Goal: Task Accomplishment & Management: Manage account settings

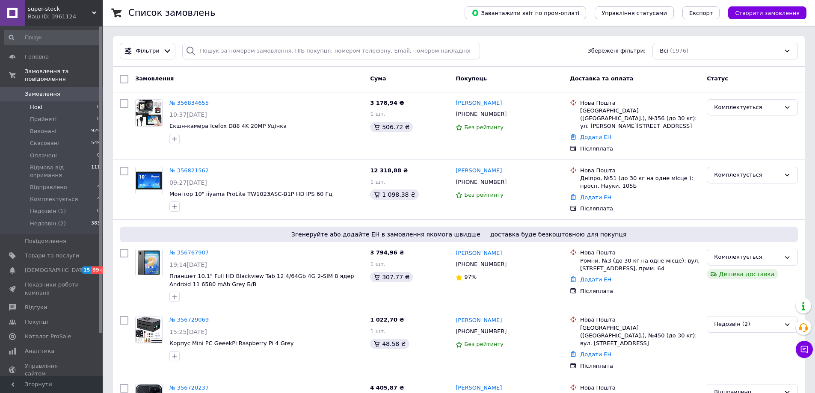
click at [93, 101] on li "Нові 0" at bounding box center [52, 107] width 105 height 12
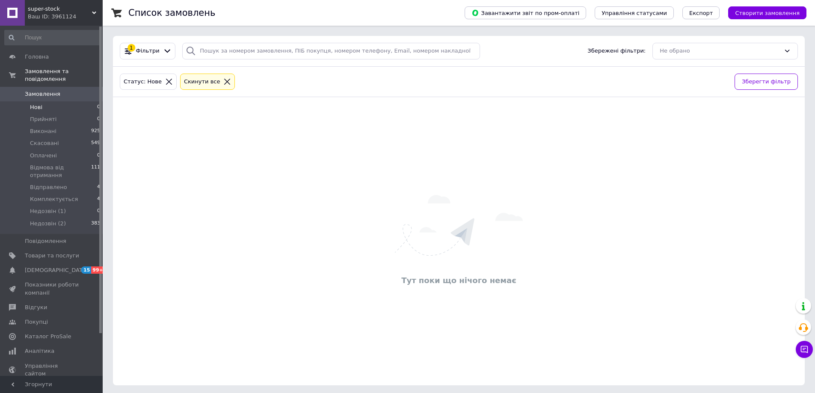
click at [223, 81] on icon at bounding box center [227, 82] width 8 height 8
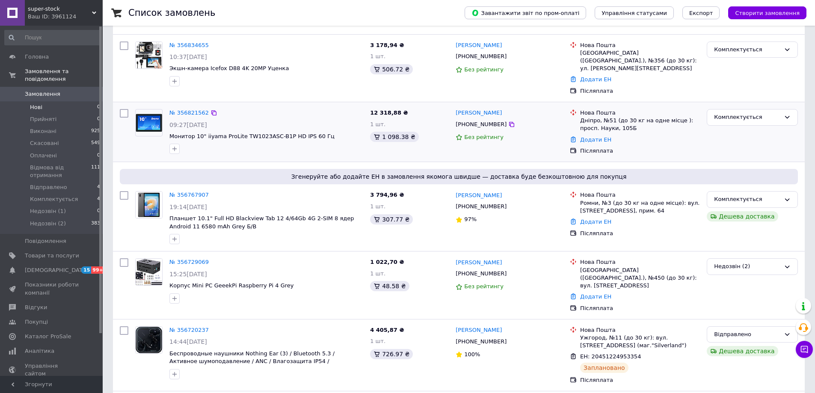
scroll to position [43, 0]
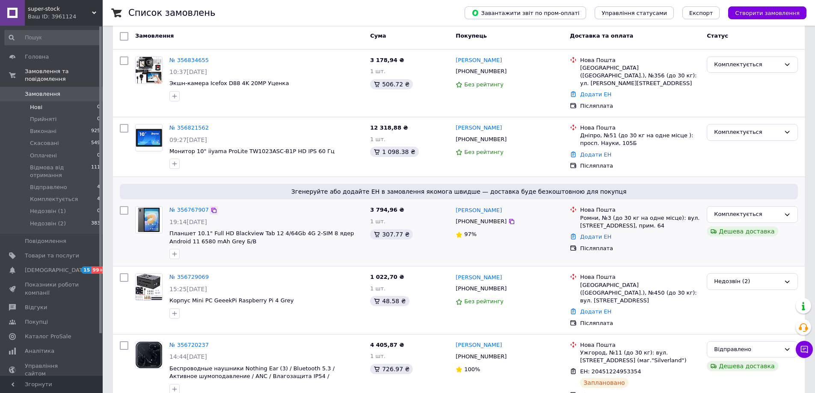
click at [211, 207] on icon at bounding box center [213, 210] width 7 height 7
click at [599, 234] on link "Додати ЕН" at bounding box center [595, 237] width 31 height 6
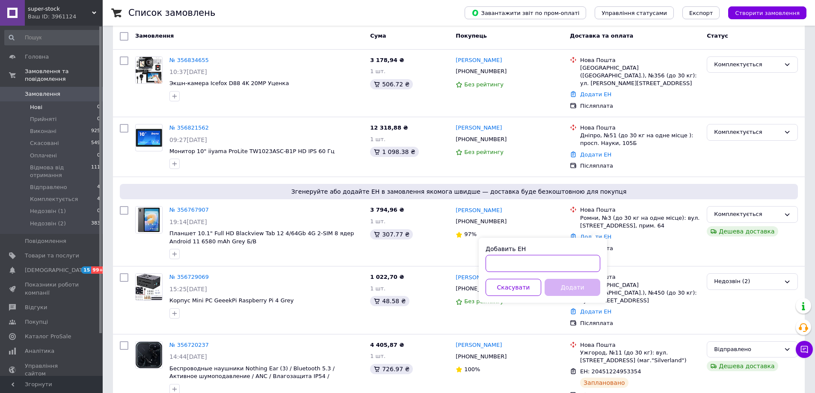
click at [583, 260] on input "Добавить ЕН" at bounding box center [542, 263] width 115 height 17
paste input "20451225132743"
type input "20451225132743"
click at [576, 290] on button "Додати" at bounding box center [573, 287] width 56 height 17
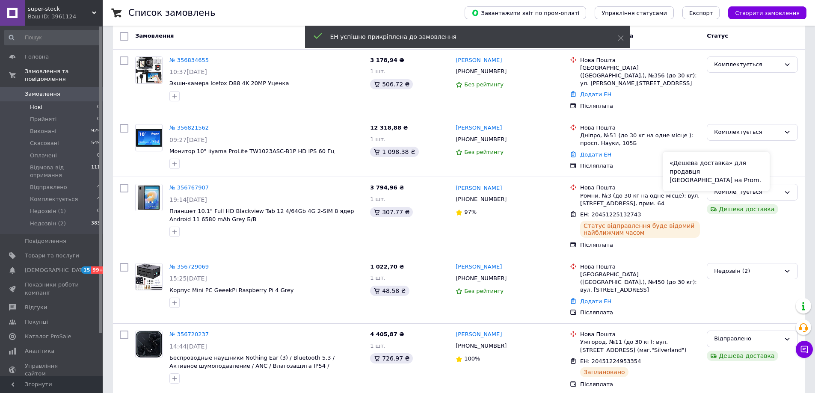
click at [769, 187] on div "«Дешева доставка» для продавця [GEOGRAPHIC_DATA] на Prom." at bounding box center [716, 171] width 107 height 39
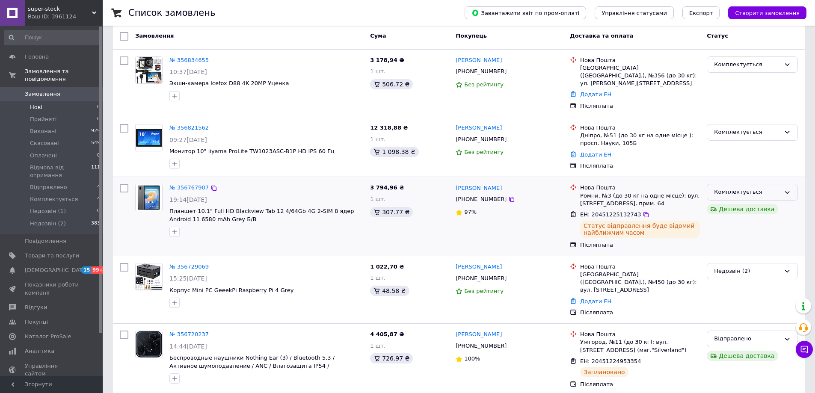
click at [782, 184] on div "Комплектується" at bounding box center [752, 192] width 91 height 17
click at [744, 238] on li "Відправлено" at bounding box center [752, 246] width 90 height 16
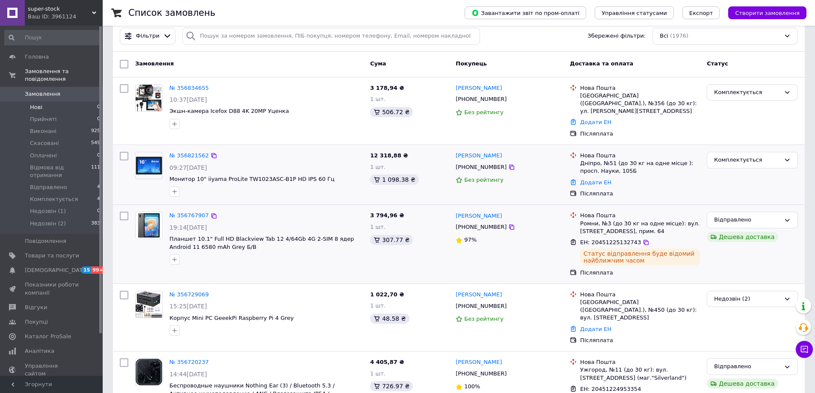
scroll to position [0, 0]
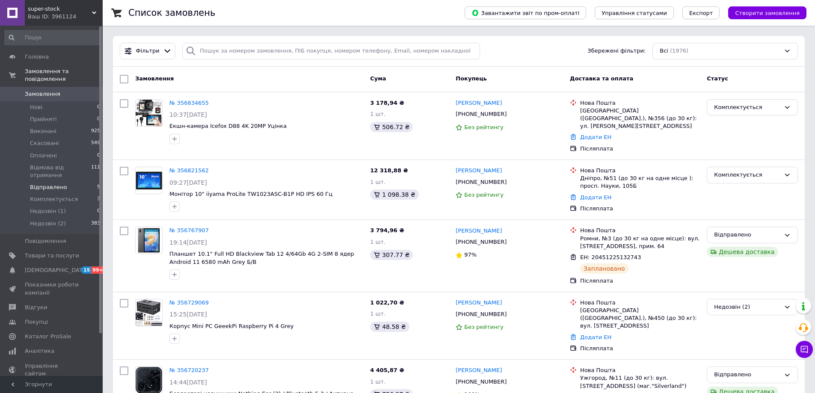
click at [62, 181] on li "Відправлено 5" at bounding box center [52, 187] width 105 height 12
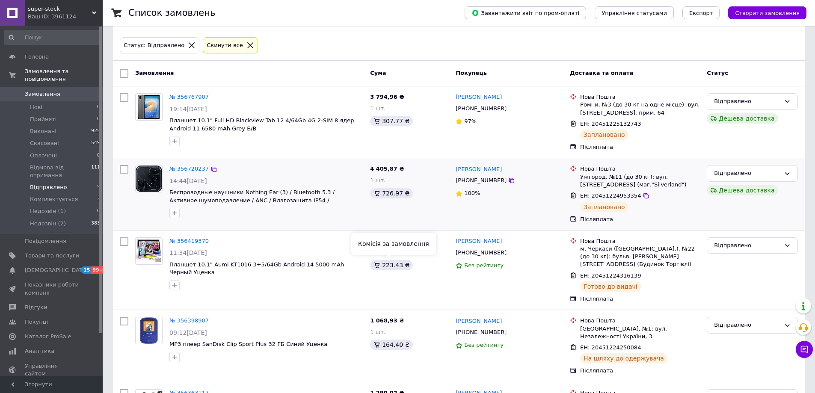
scroll to position [14, 0]
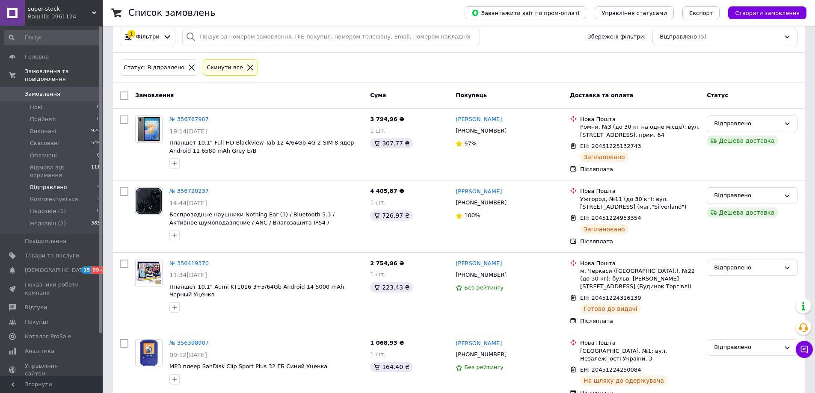
click at [485, 38] on div "1 Фільтри Збережені фільтри: Відправлено (5)" at bounding box center [458, 37] width 685 height 17
click at [247, 68] on icon at bounding box center [250, 68] width 6 height 6
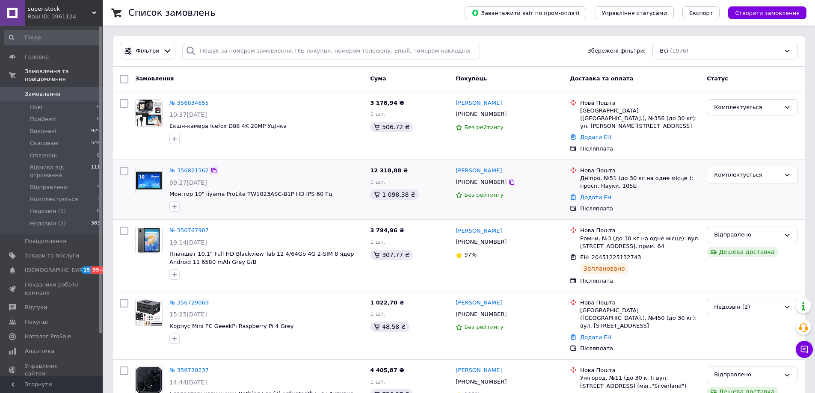
click at [210, 167] on icon at bounding box center [213, 170] width 7 height 7
click at [211, 101] on icon at bounding box center [213, 103] width 7 height 7
